Goal: Communication & Community: Participate in discussion

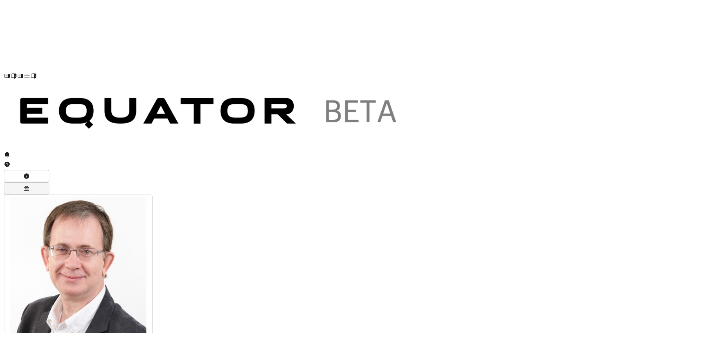
scroll to position [-294, 0]
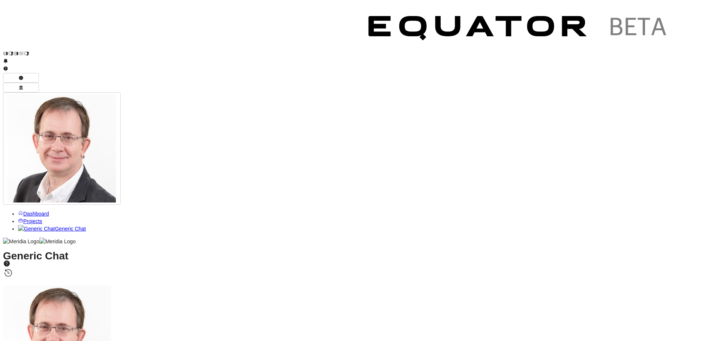
click at [25, 219] on span "Projects" at bounding box center [32, 222] width 19 height 6
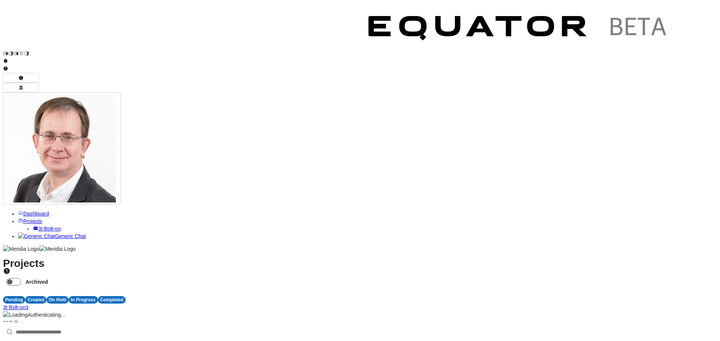
click at [28, 257] on span "3" at bounding box center [26, 308] width 3 height 6
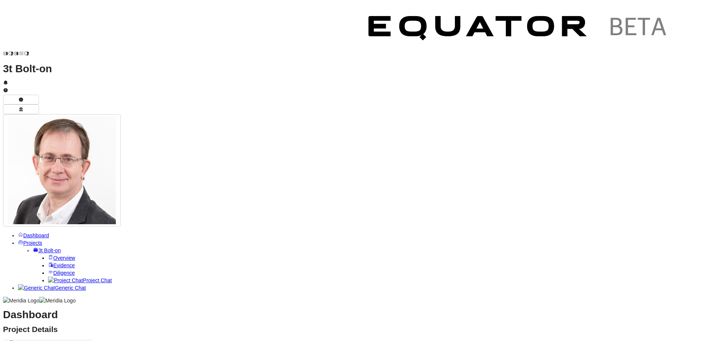
click at [83, 257] on span "Project Chat" at bounding box center [97, 281] width 29 height 6
type textarea "**********"
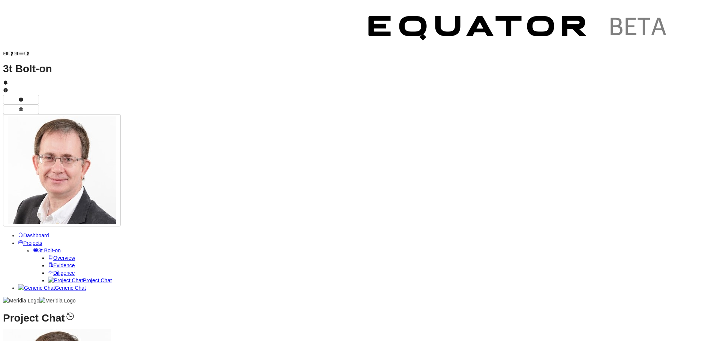
scroll to position [-82, 0]
drag, startPoint x: 602, startPoint y: 249, endPoint x: 161, endPoint y: 90, distance: 468.7
copy div "Based on the Session 1 transcript, 3t currently hosts the following in [GEOGRAP…"
